Goal: Task Accomplishment & Management: Manage account settings

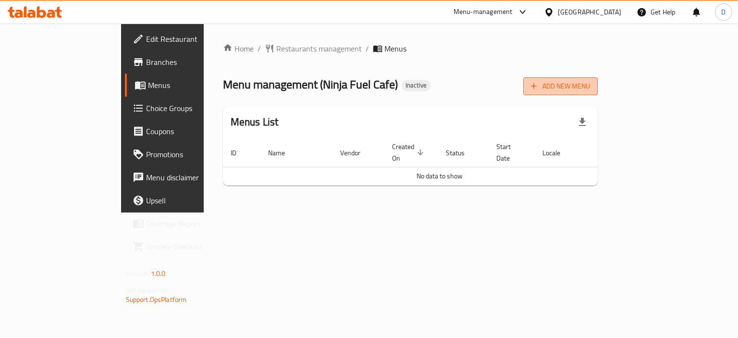
click at [590, 87] on span "Add New Menu" at bounding box center [560, 86] width 59 height 12
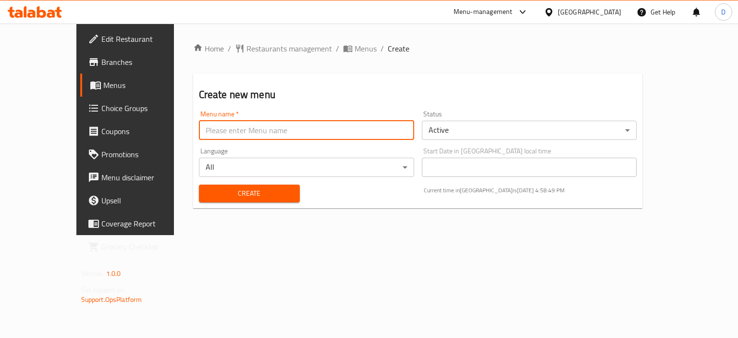
click at [216, 130] on input "text" at bounding box center [306, 130] width 215 height 19
type input "MENU"
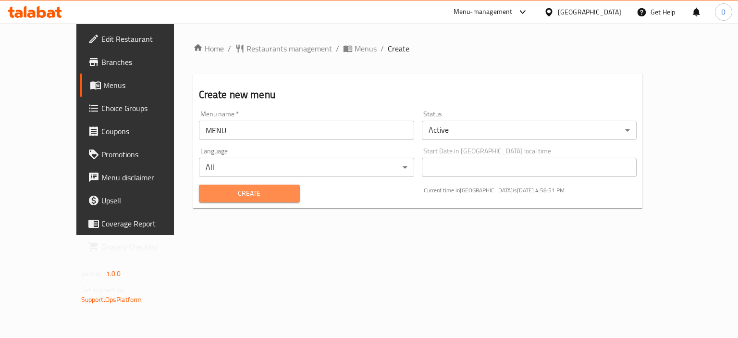
click at [233, 188] on span "Create" at bounding box center [250, 193] width 86 height 12
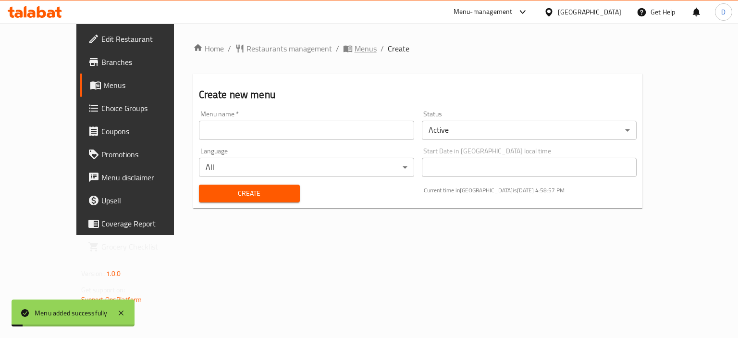
click at [355, 51] on span "Menus" at bounding box center [366, 49] width 22 height 12
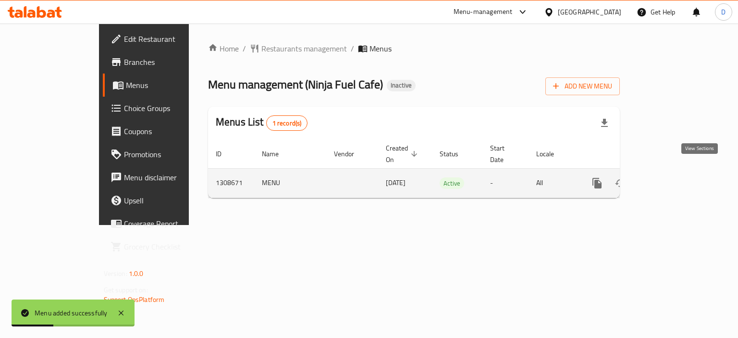
click at [671, 179] on icon "enhanced table" at bounding box center [666, 183] width 9 height 9
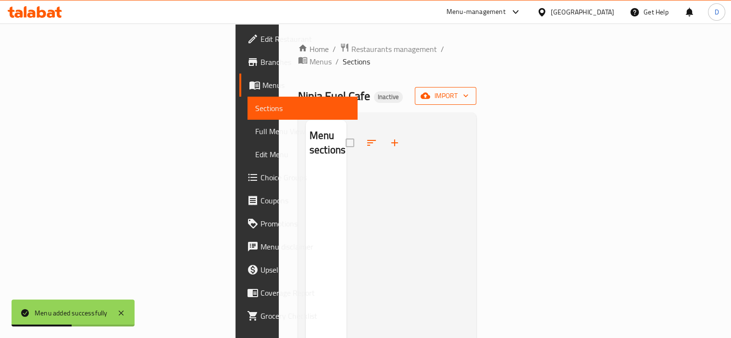
click at [469, 90] on span "import" at bounding box center [445, 96] width 46 height 12
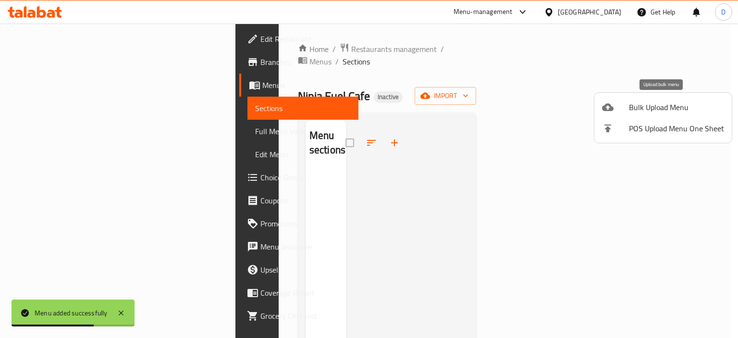
click at [632, 114] on li "Bulk Upload Menu" at bounding box center [663, 107] width 137 height 21
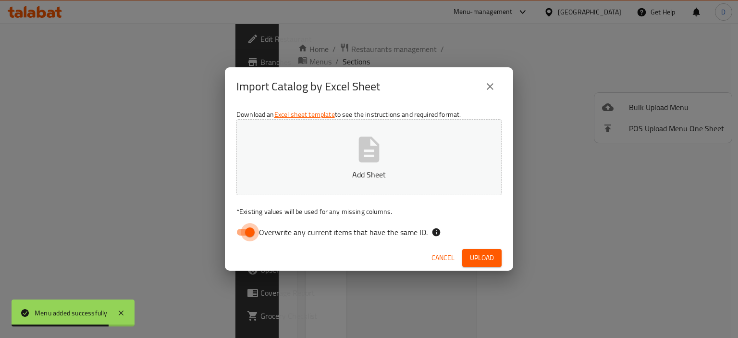
click at [248, 233] on input "Overwrite any current items that have the same ID." at bounding box center [250, 232] width 55 height 18
checkbox input "false"
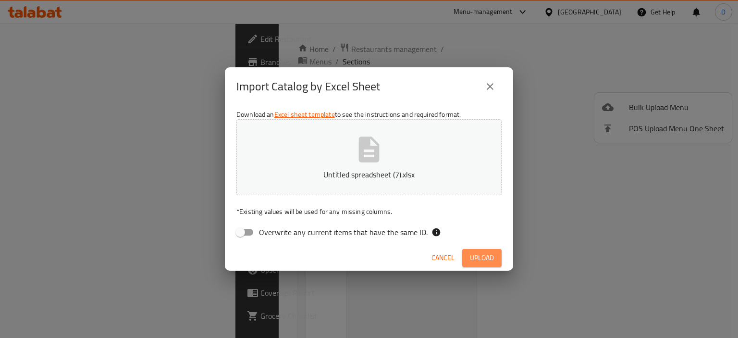
click at [489, 258] on span "Upload" at bounding box center [482, 258] width 24 height 12
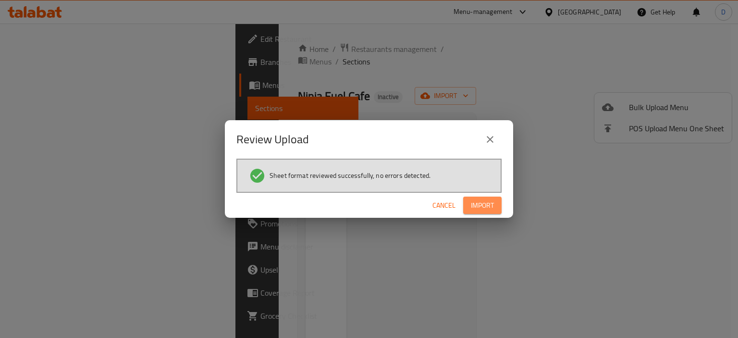
click at [487, 203] on span "Import" at bounding box center [482, 205] width 23 height 12
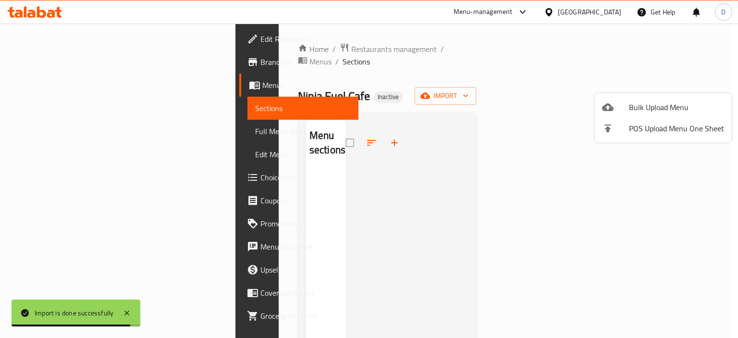
click at [60, 135] on div at bounding box center [369, 169] width 738 height 338
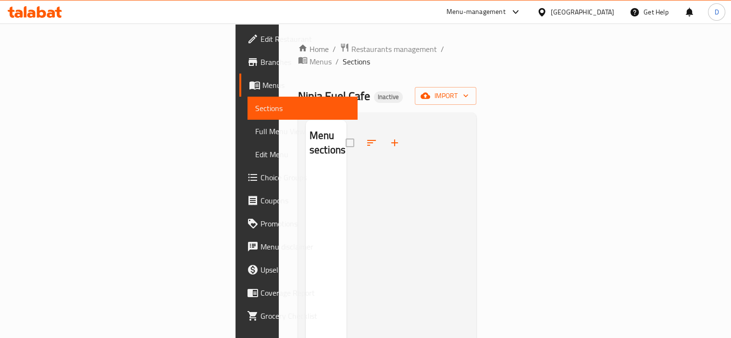
click at [306, 165] on div "Menu sections" at bounding box center [326, 289] width 41 height 338
click at [313, 56] on span "Menus" at bounding box center [321, 62] width 22 height 12
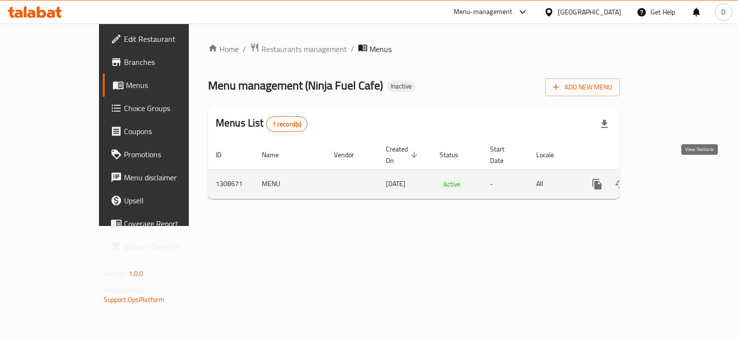
click at [678, 173] on link "enhanced table" at bounding box center [666, 184] width 23 height 23
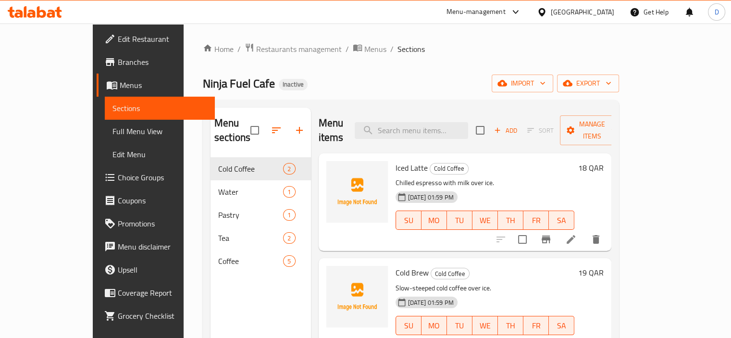
click at [112, 130] on span "Full Menu View" at bounding box center [159, 131] width 95 height 12
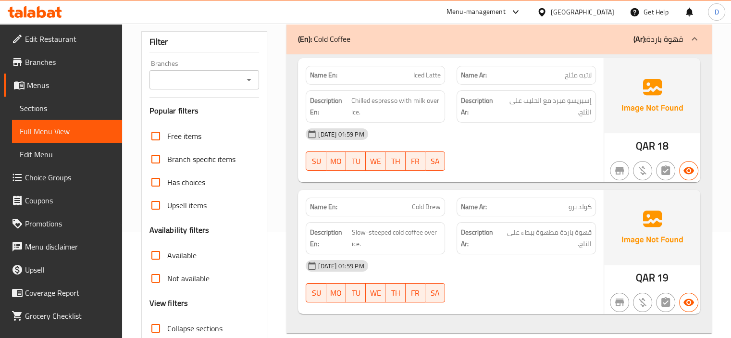
scroll to position [126, 0]
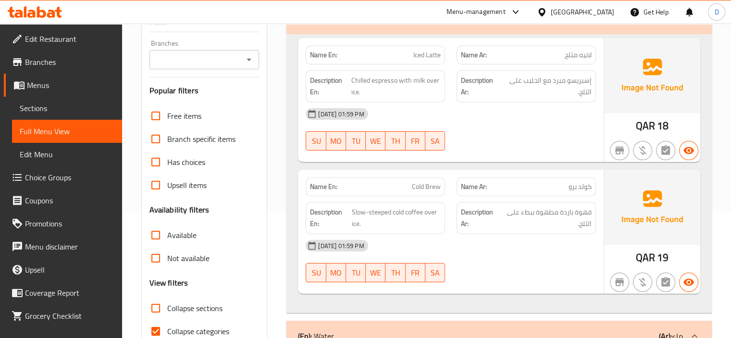
click at [159, 327] on input "Collapse categories" at bounding box center [155, 331] width 23 height 23
checkbox input "false"
click at [156, 307] on input "Collapse sections" at bounding box center [155, 308] width 23 height 23
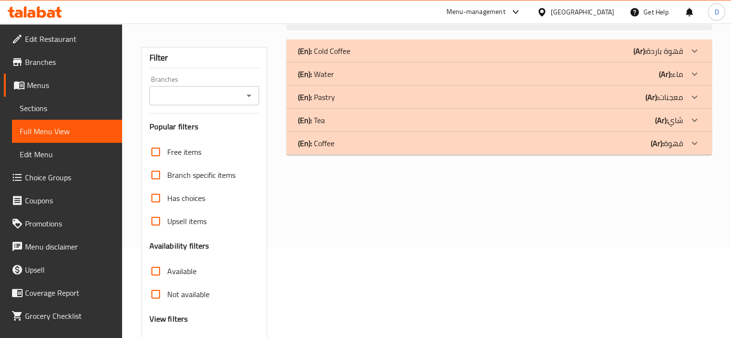
scroll to position [0, 0]
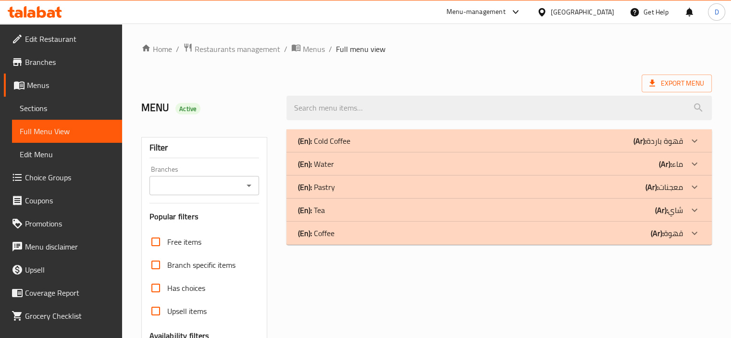
click at [621, 139] on div "(En): Cold Coffee (Ar): قهوة باردة" at bounding box center [490, 141] width 385 height 12
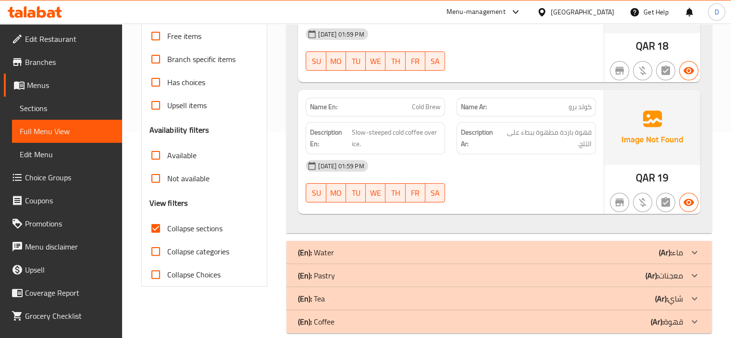
scroll to position [219, 0]
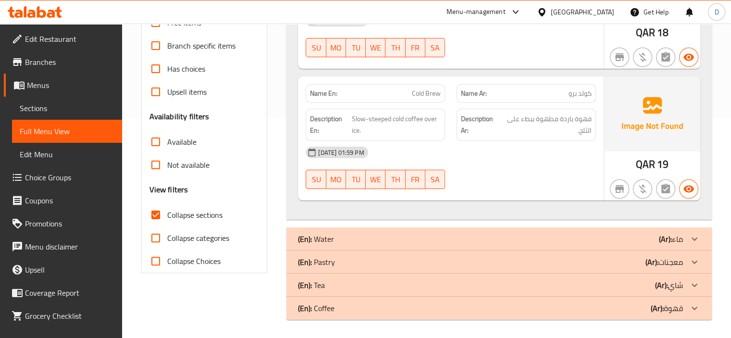
click at [430, 236] on div "(En): Water (Ar): ماء" at bounding box center [490, 239] width 385 height 12
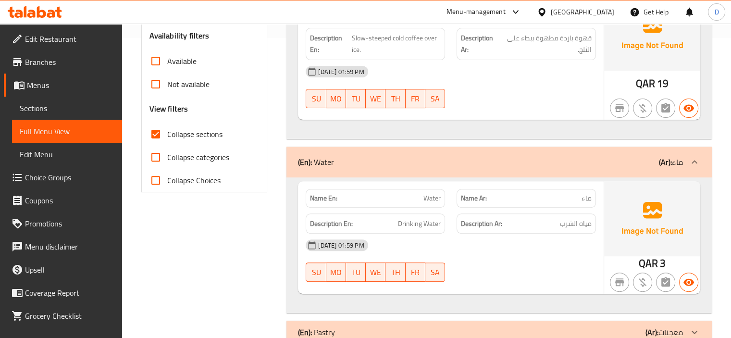
scroll to position [370, 0]
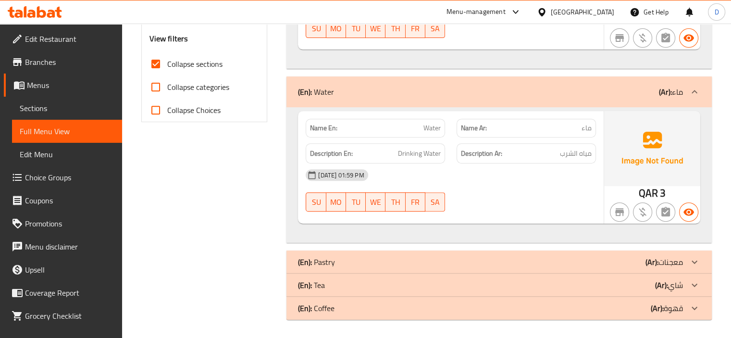
click at [440, 257] on div "(En): Pastry (Ar): معجنات" at bounding box center [490, 262] width 385 height 12
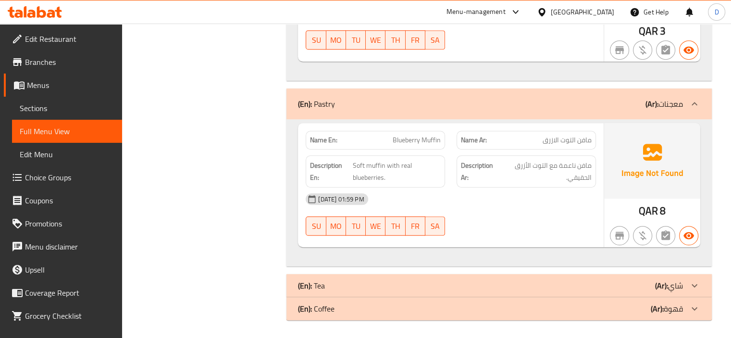
scroll to position [533, 0]
click at [408, 286] on div "(En): Tea (Ar): شاي" at bounding box center [490, 285] width 385 height 12
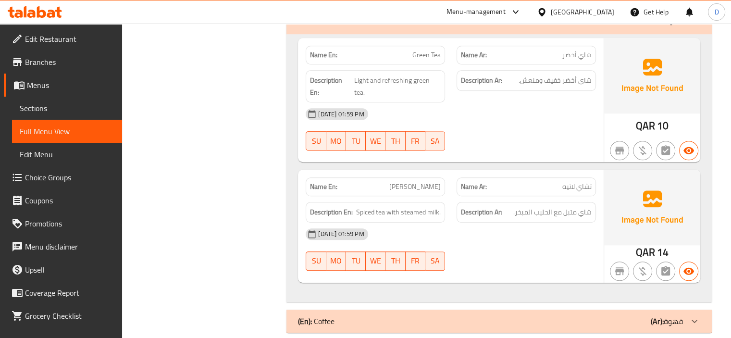
scroll to position [804, 0]
click at [488, 314] on div "(En): Coffee (Ar): قهوة" at bounding box center [490, 320] width 385 height 12
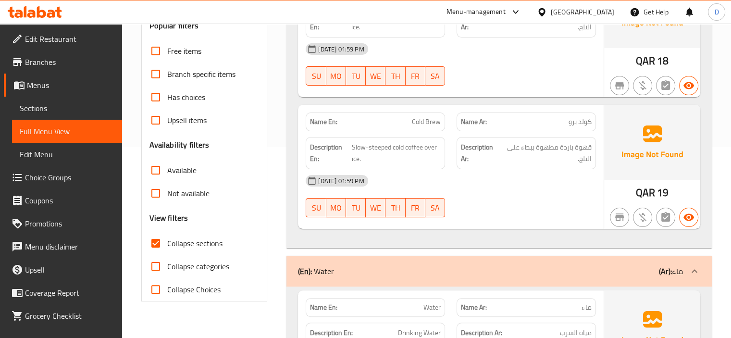
scroll to position [225, 0]
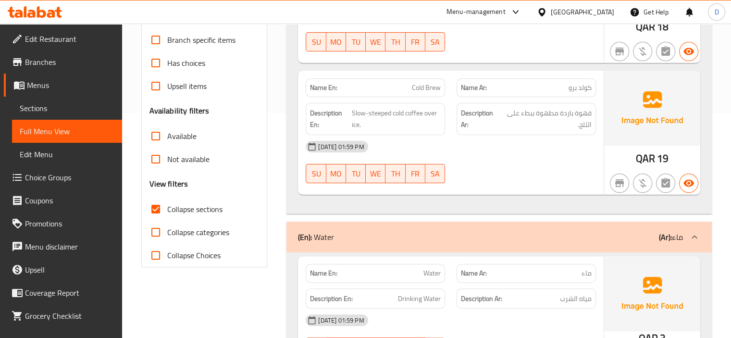
click at [159, 215] on input "Collapse sections" at bounding box center [155, 209] width 23 height 23
checkbox input "false"
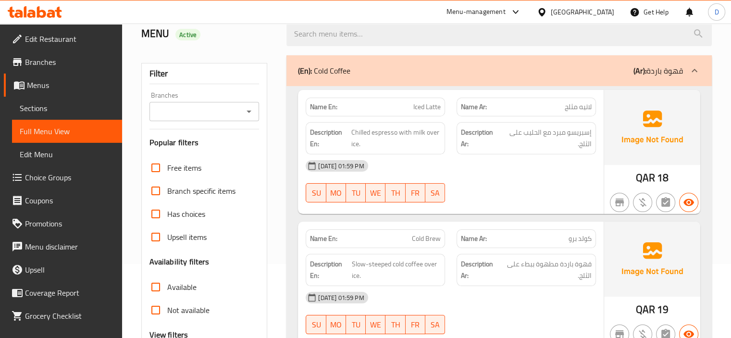
scroll to position [74, 0]
click at [56, 58] on span "Branches" at bounding box center [69, 62] width 89 height 12
